Goal: Find specific page/section: Find specific page/section

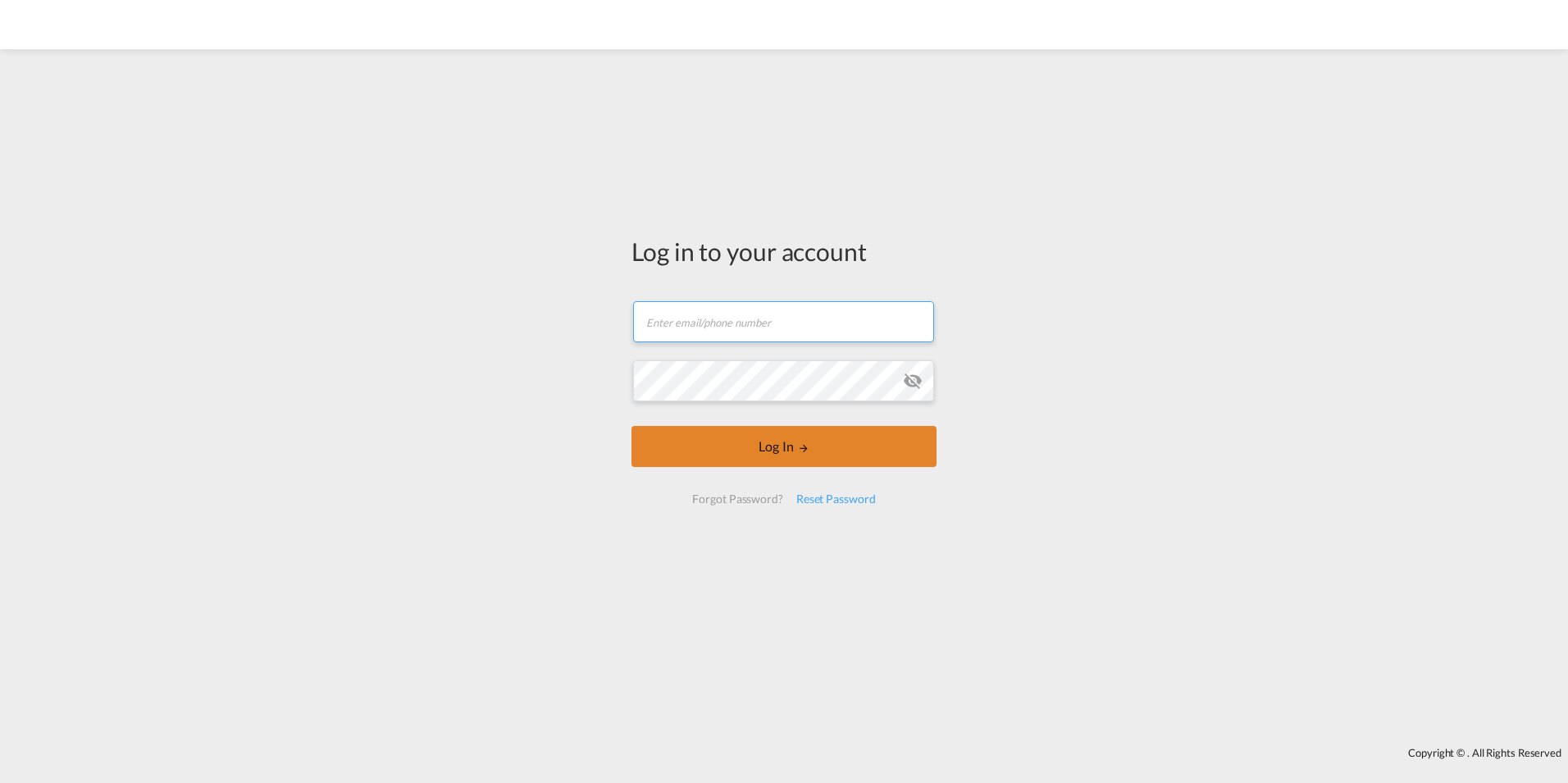
type input "[DOMAIN_NAME][EMAIL_ADDRESS][PERSON_NAME][DOMAIN_NAME]"
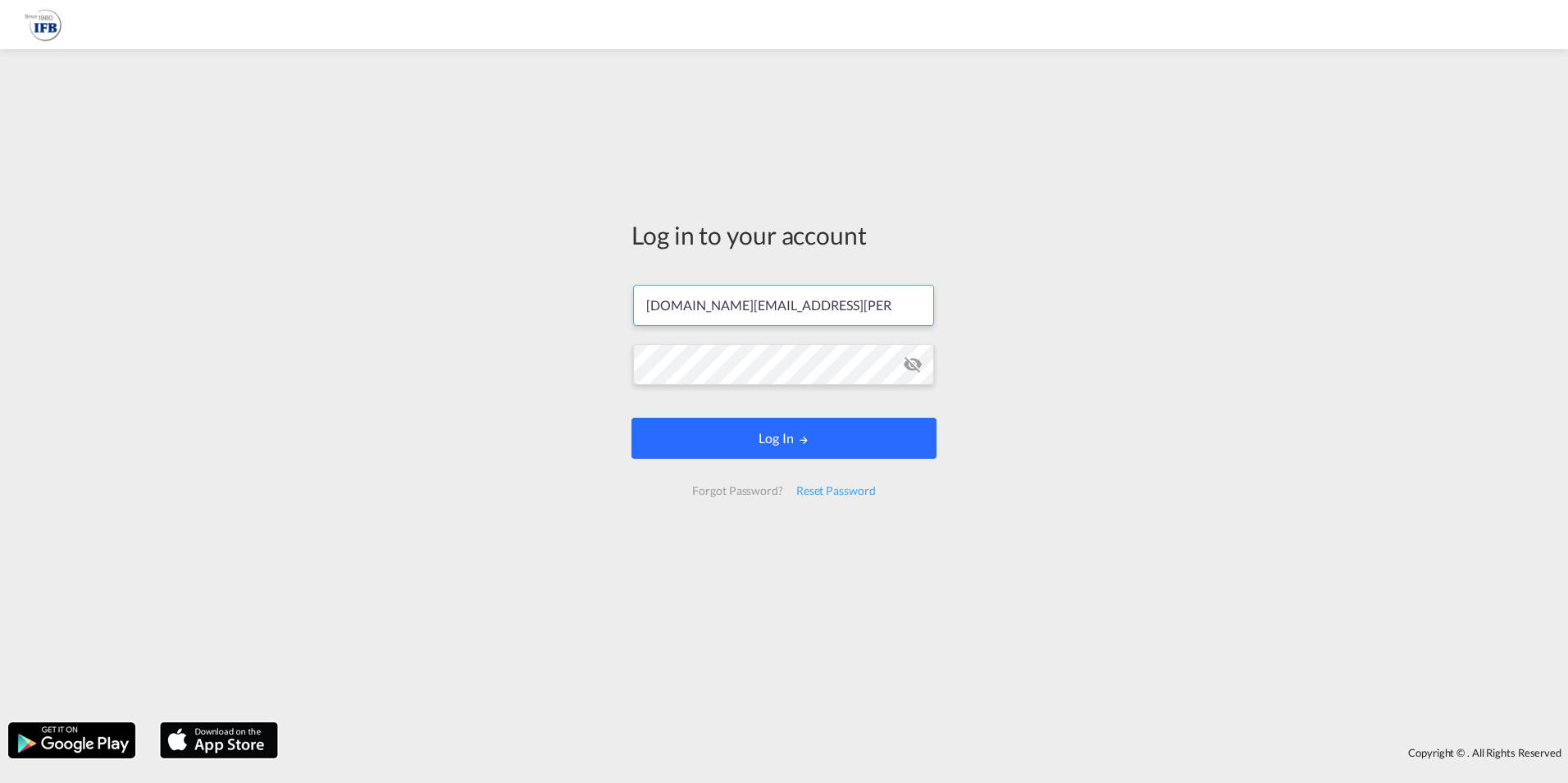
click at [788, 445] on button "Log In" at bounding box center [784, 437] width 305 height 41
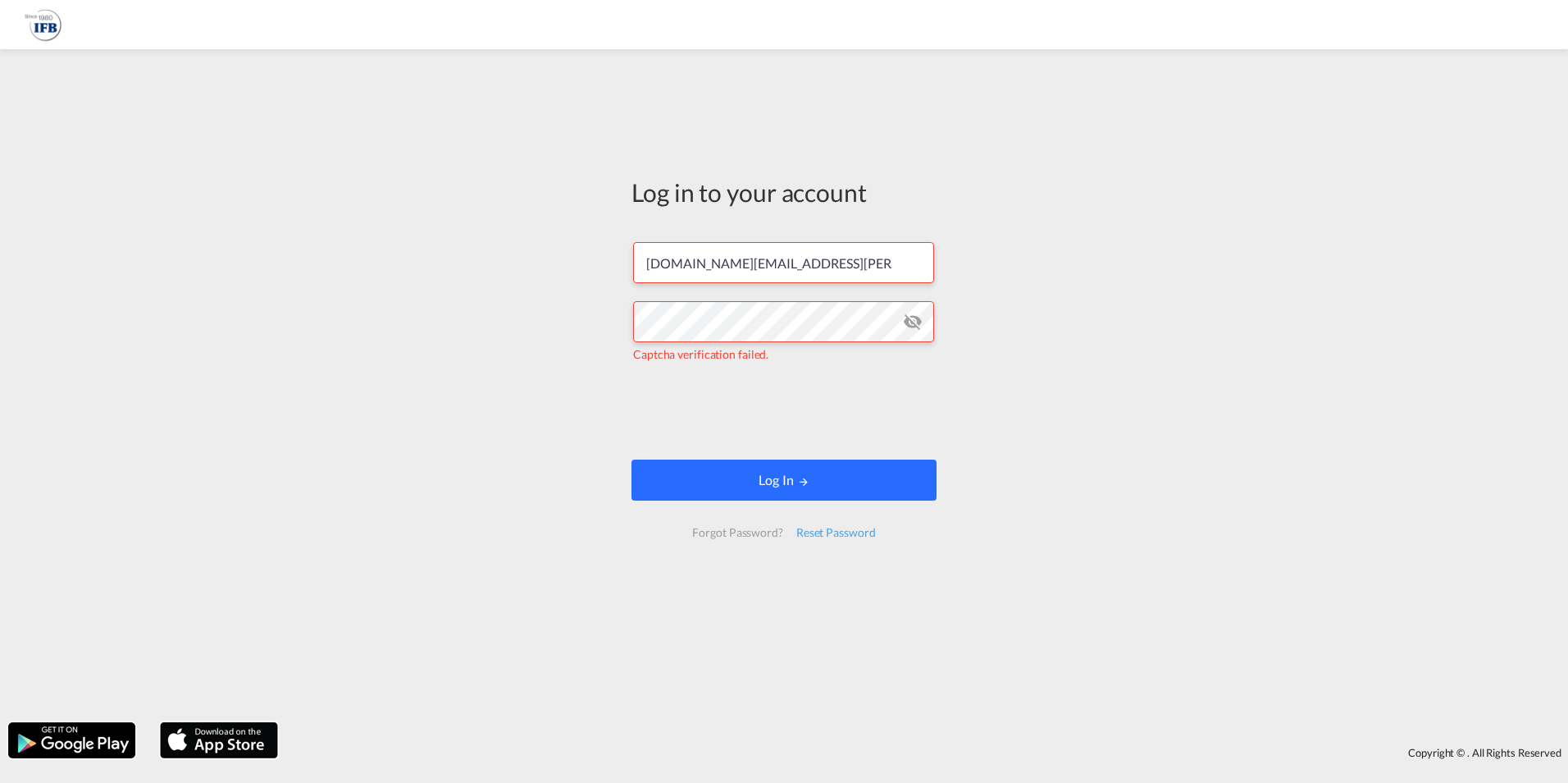
click at [806, 487] on button "Log In" at bounding box center [784, 479] width 305 height 41
